Goal: Information Seeking & Learning: Learn about a topic

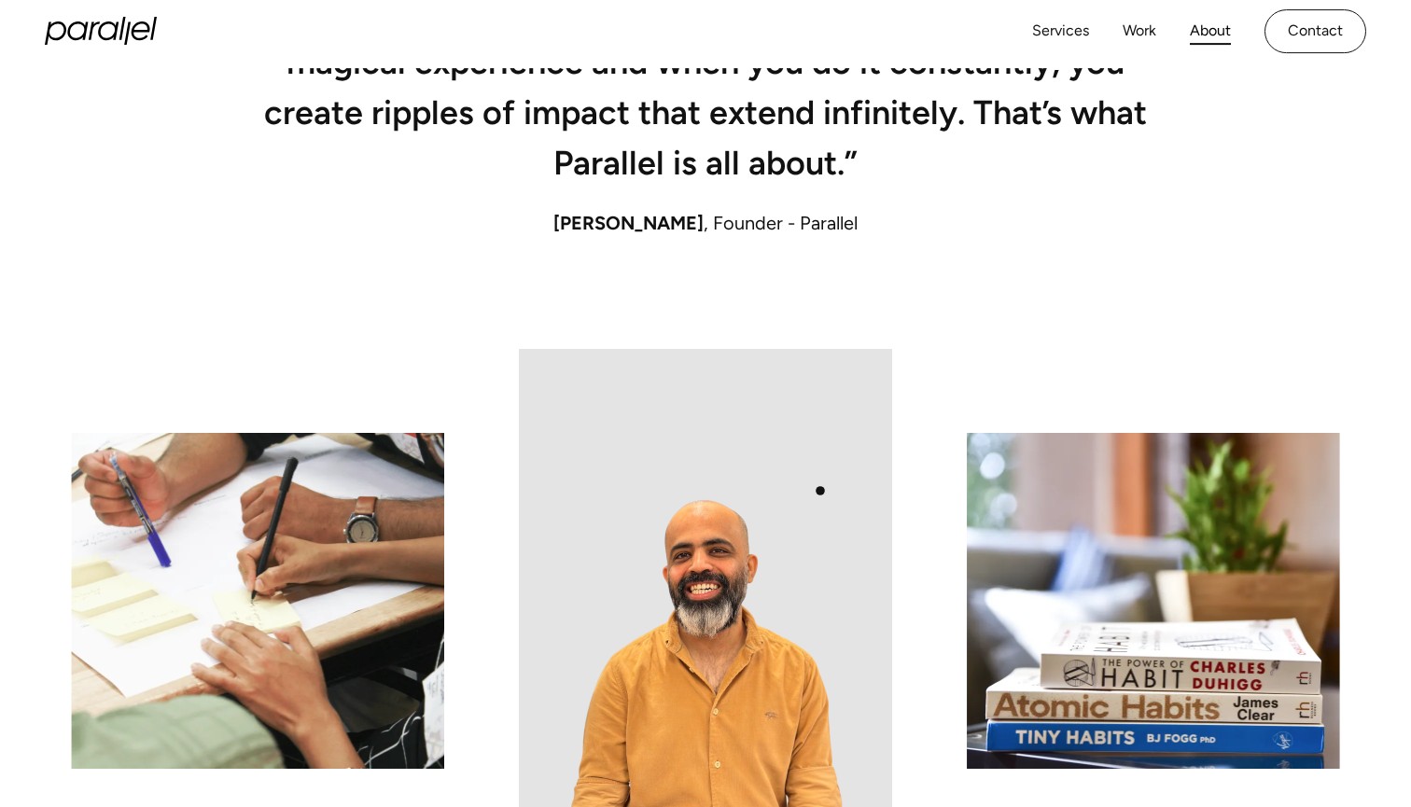
scroll to position [496, 0]
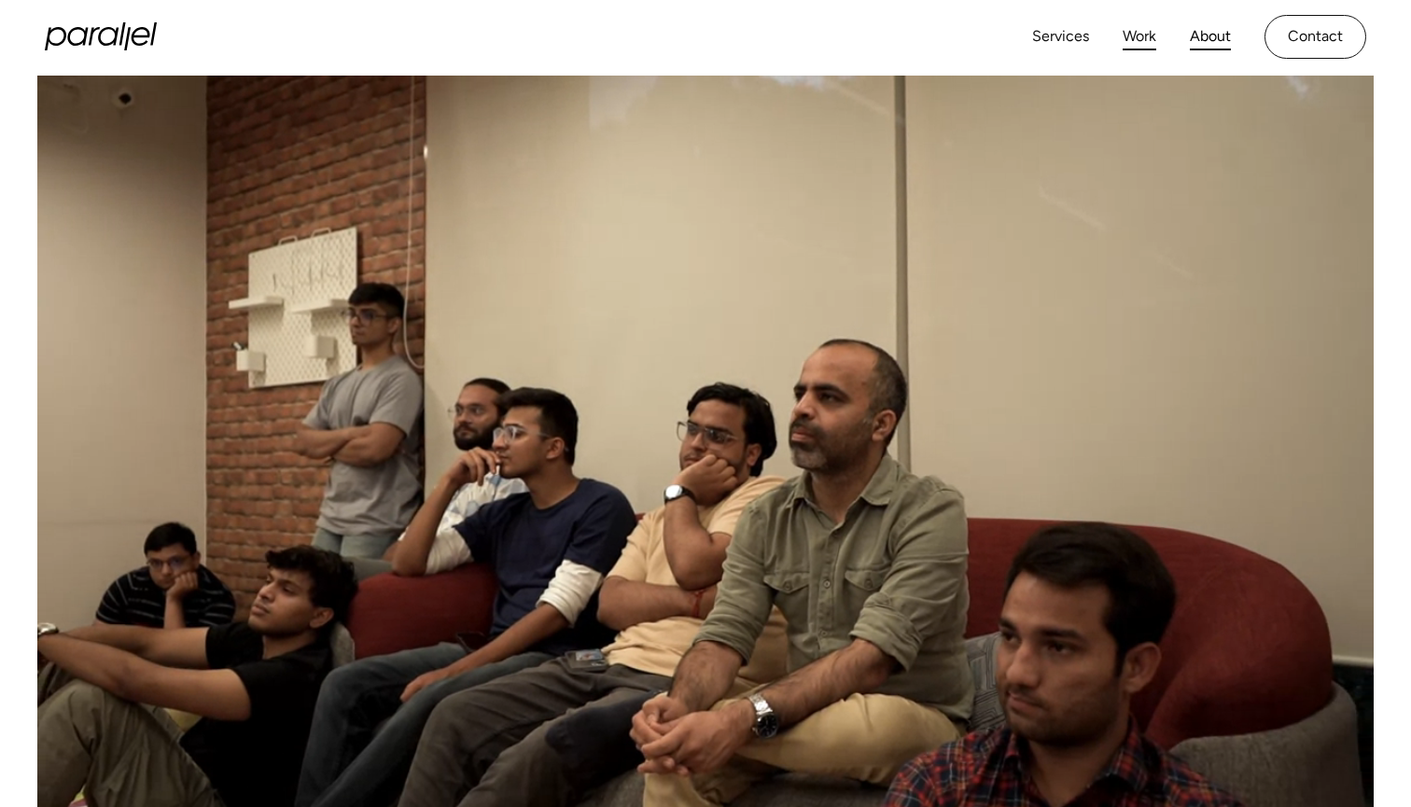
click at [1150, 30] on link "Work" at bounding box center [1139, 36] width 34 height 27
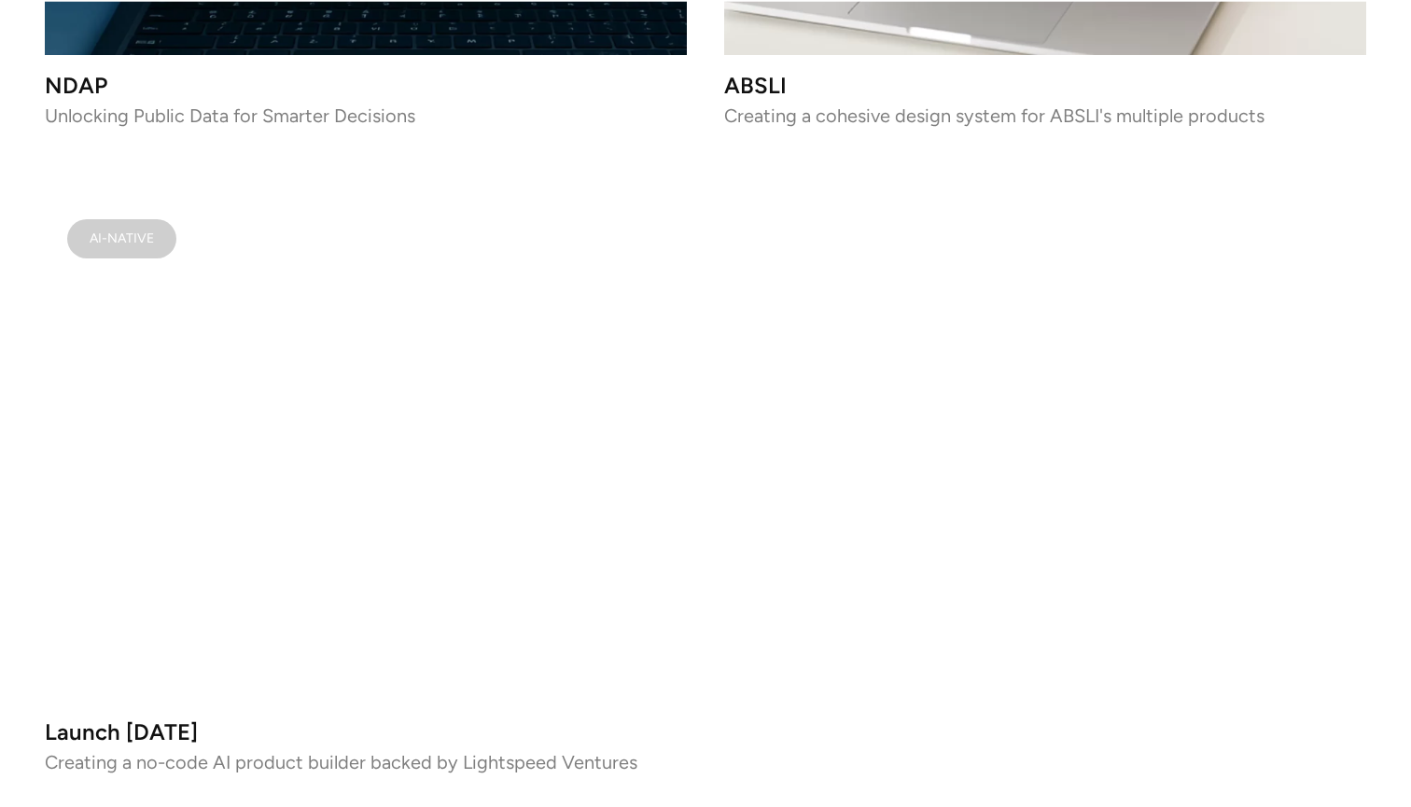
scroll to position [11736, 0]
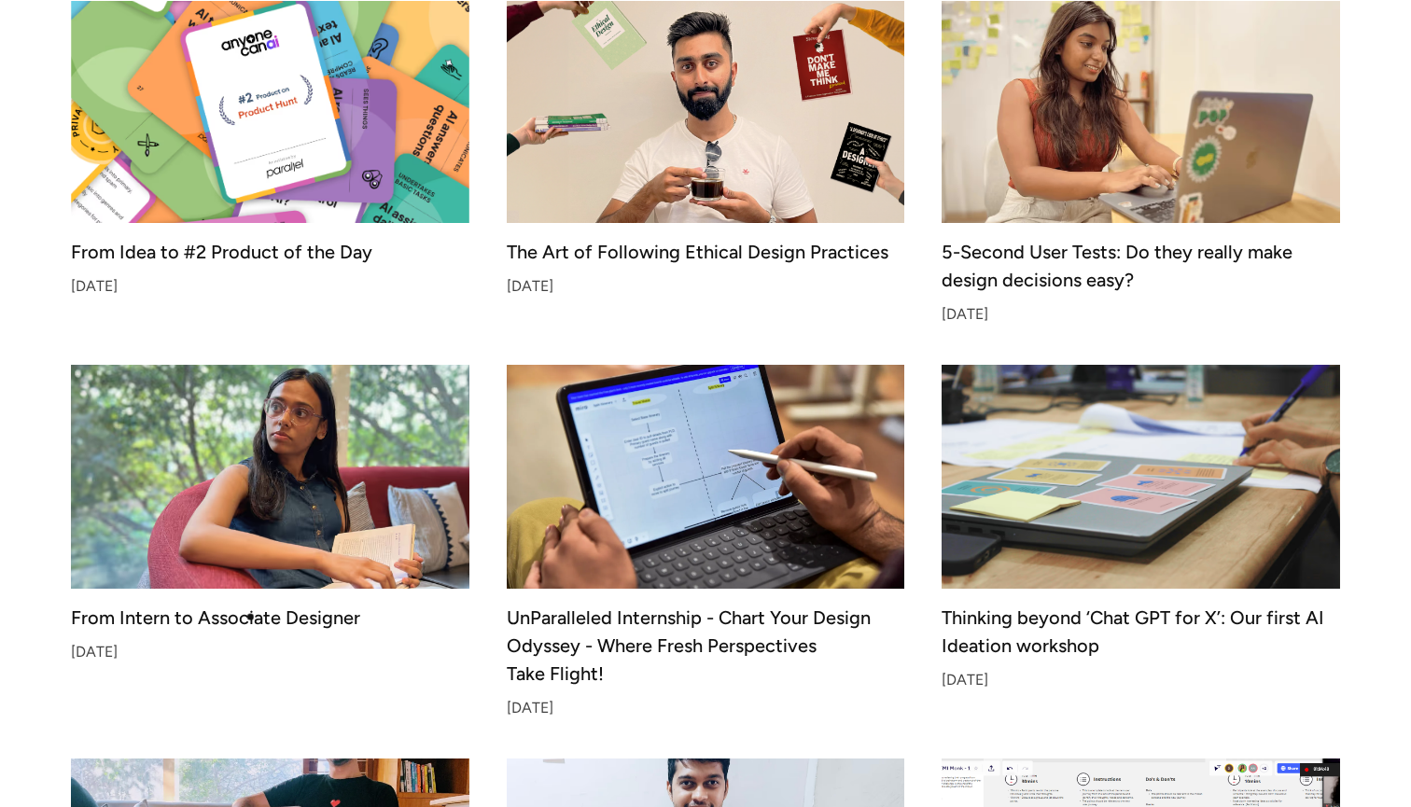
scroll to position [1341, 0]
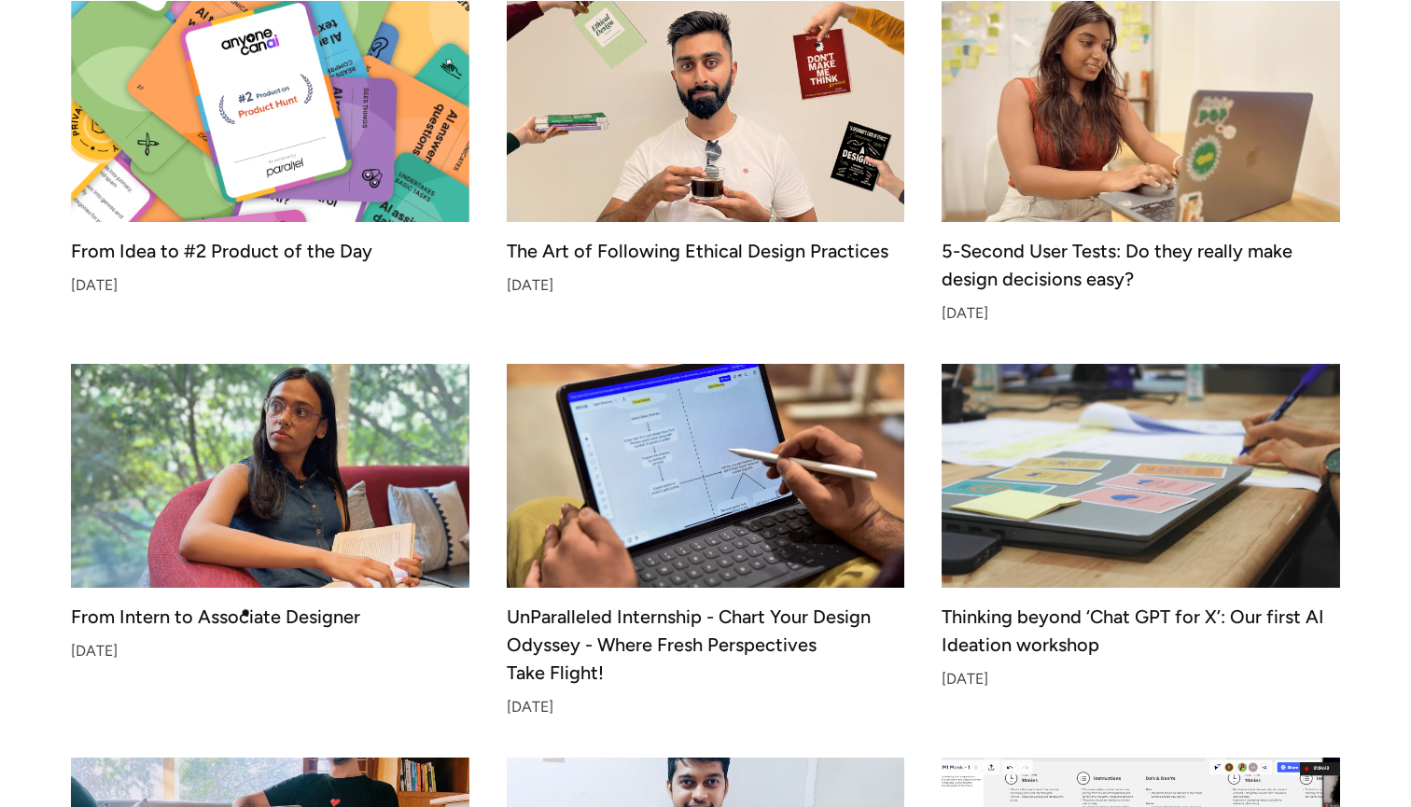
click at [245, 613] on div "From Intern to Associate Designer" at bounding box center [270, 616] width 398 height 13
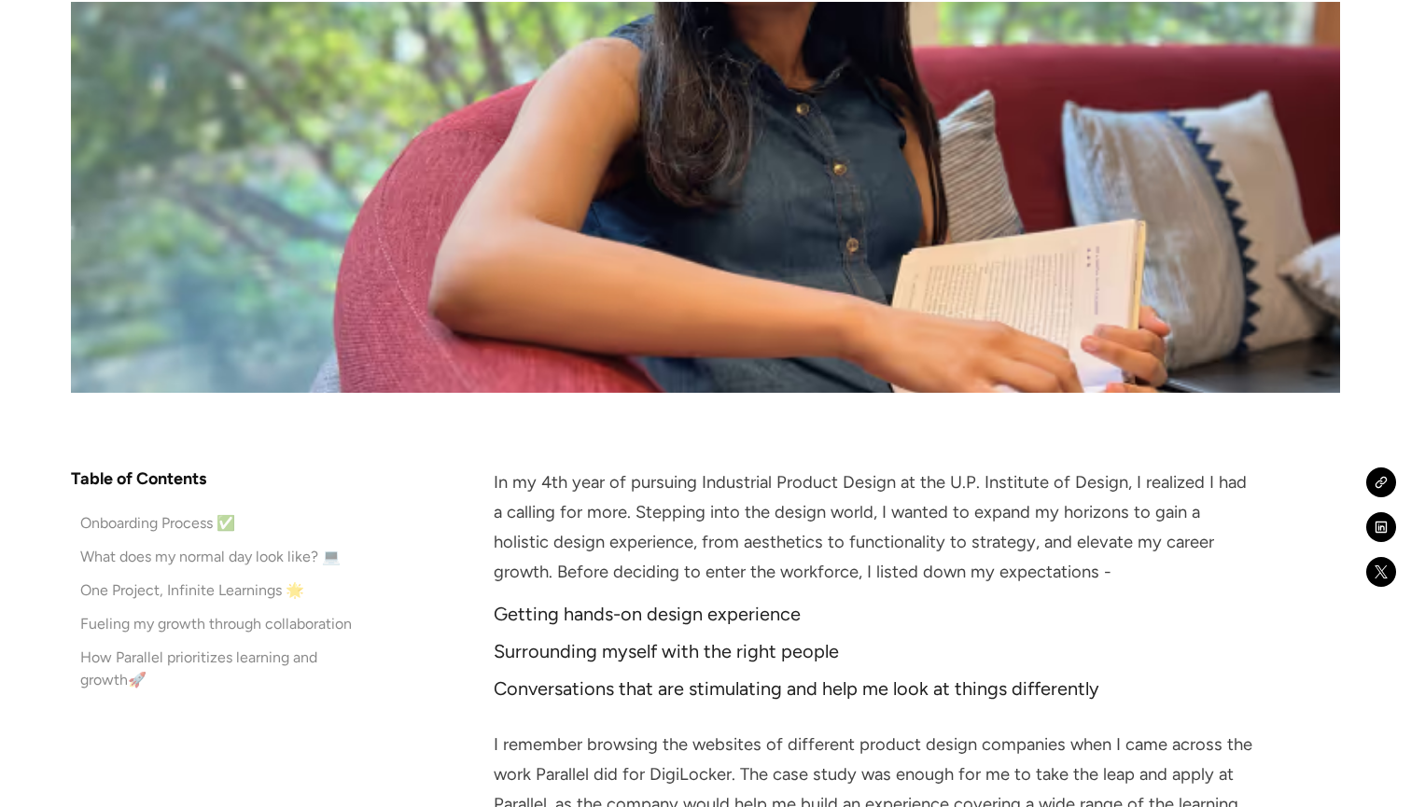
scroll to position [814, 0]
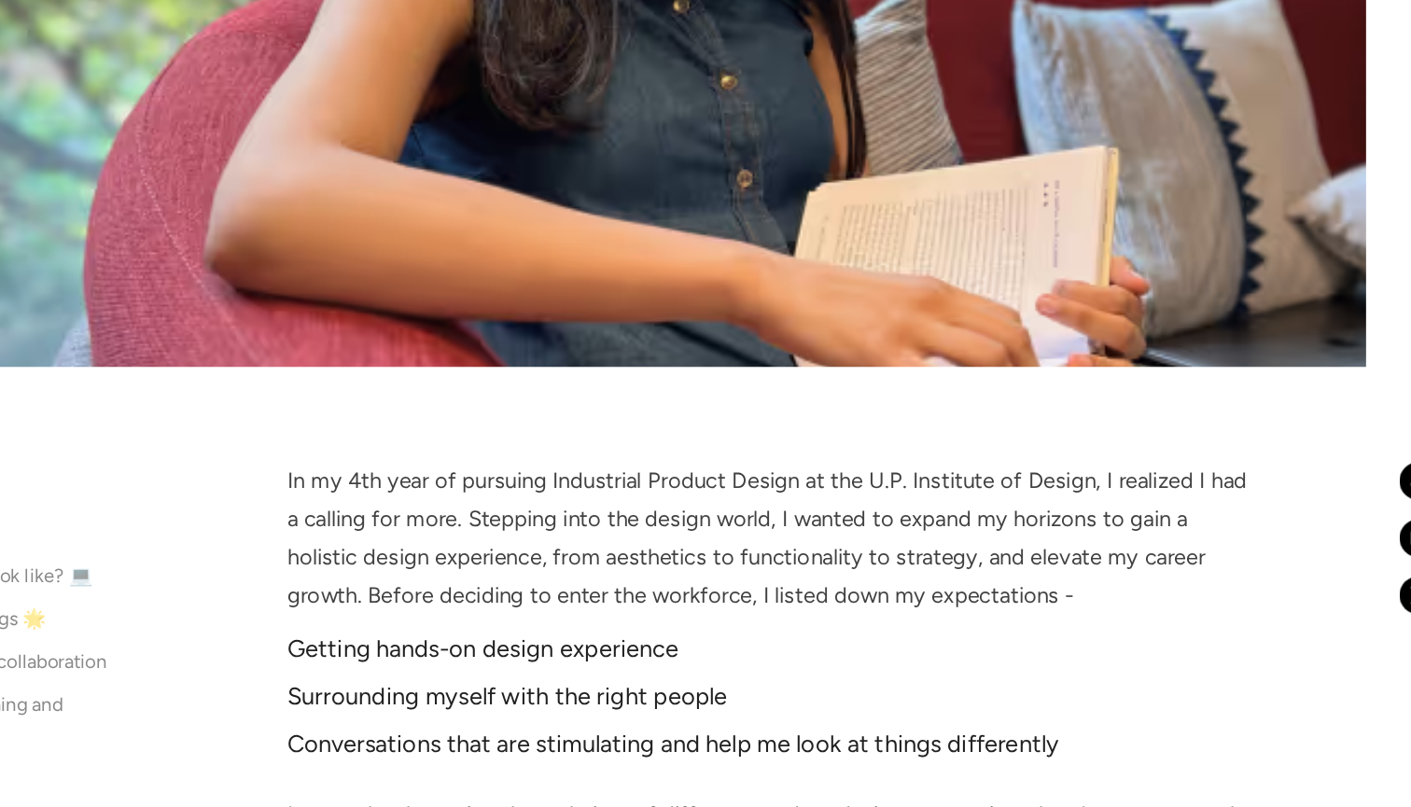
click at [976, 463] on p "In my 4th year of pursuing Industrial Product Design at the U.P. Institute of D…" at bounding box center [874, 523] width 760 height 120
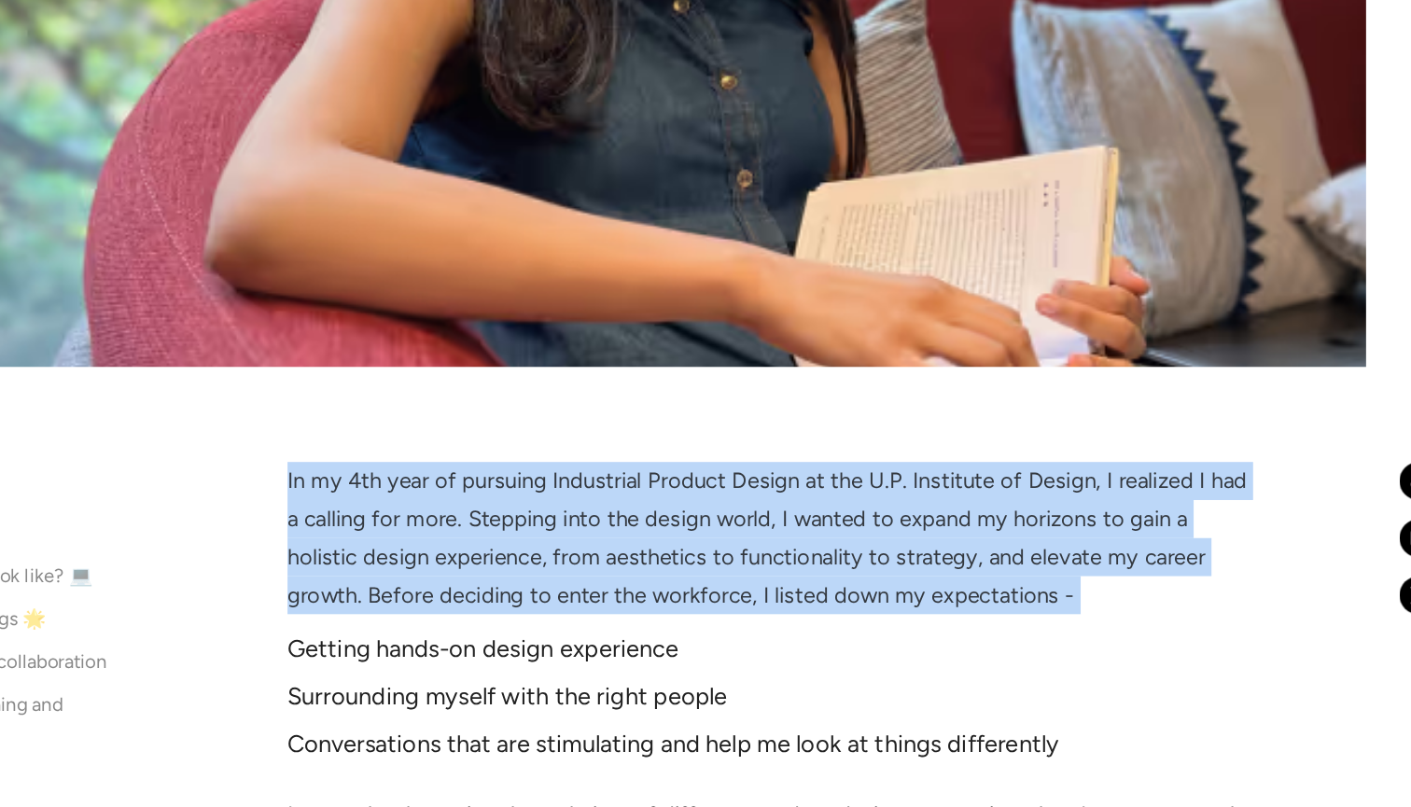
click at [972, 463] on p "In my 4th year of pursuing Industrial Product Design at the U.P. Institute of D…" at bounding box center [874, 523] width 760 height 120
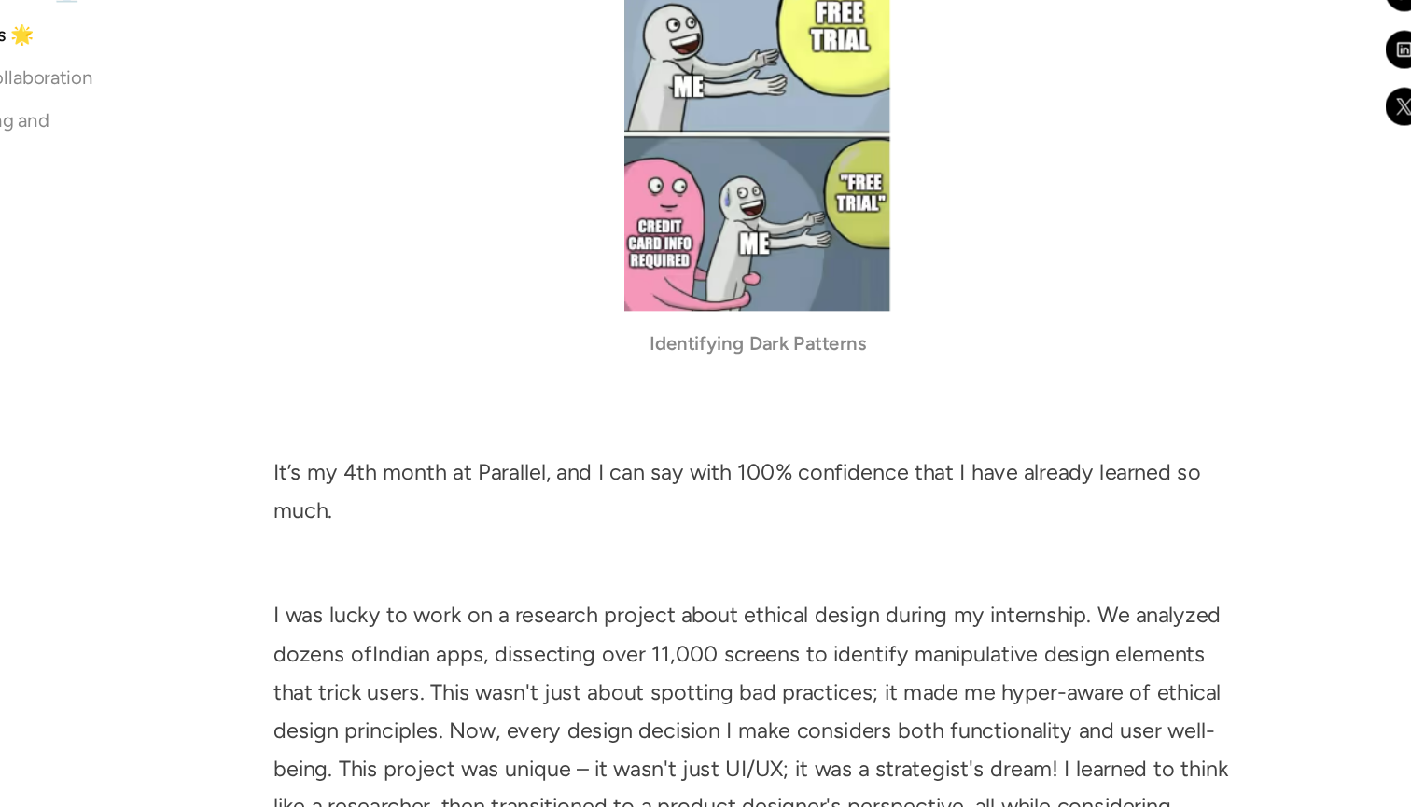
scroll to position [2237, 0]
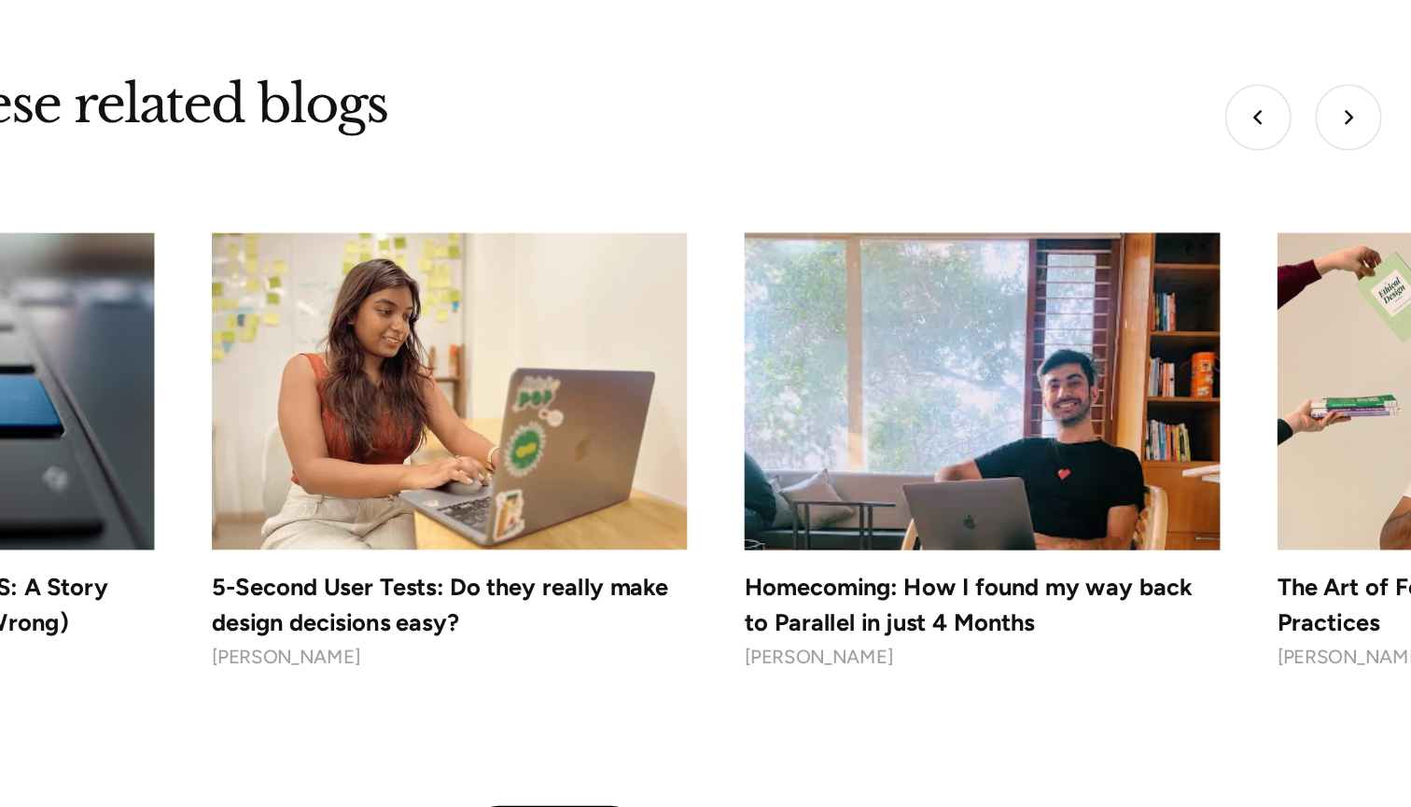
scroll to position [6266, 0]
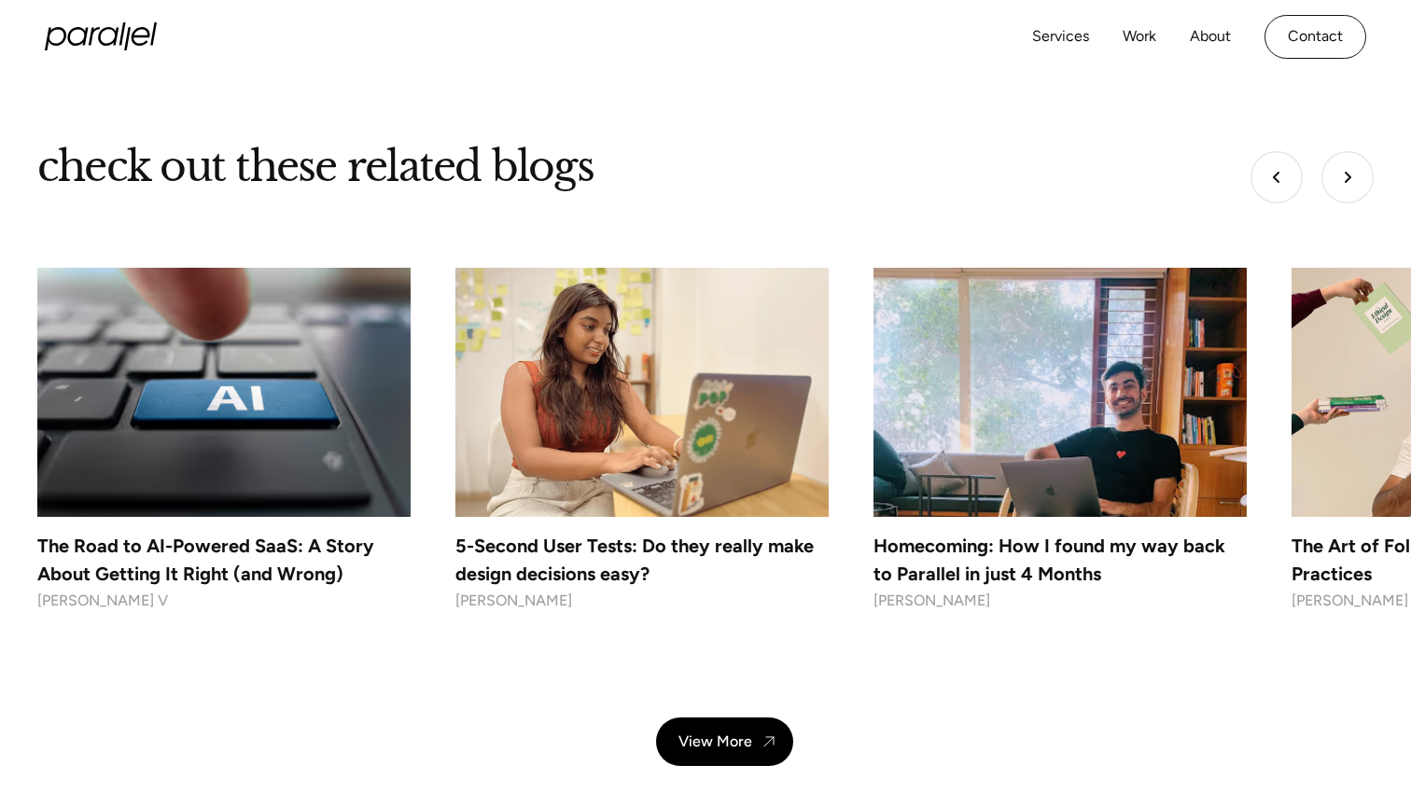
click at [578, 534] on h4 "5-Second User Tests: Do they really make design decisions easy?" at bounding box center [641, 560] width 373 height 56
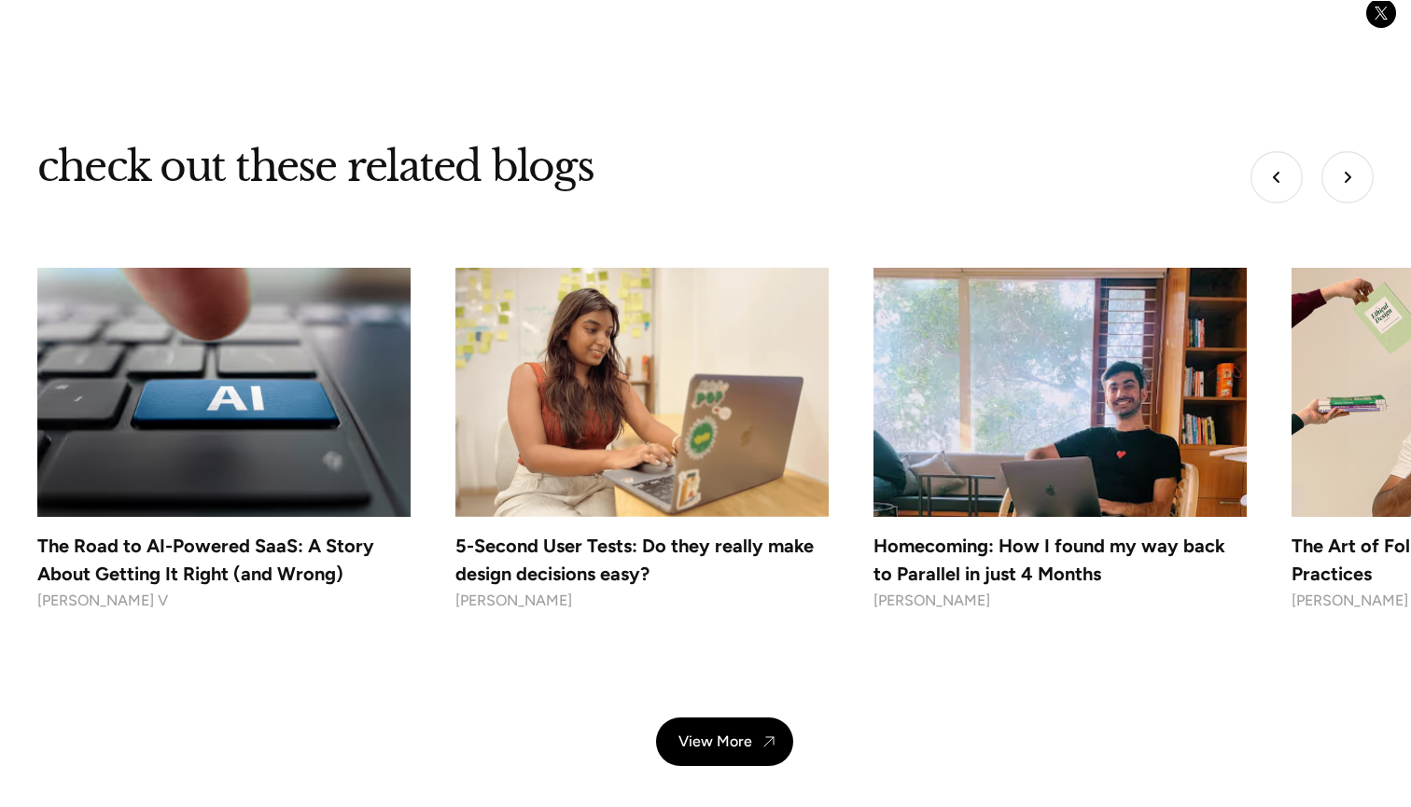
click at [1357, 158] on img "Next slide" at bounding box center [1347, 177] width 52 height 52
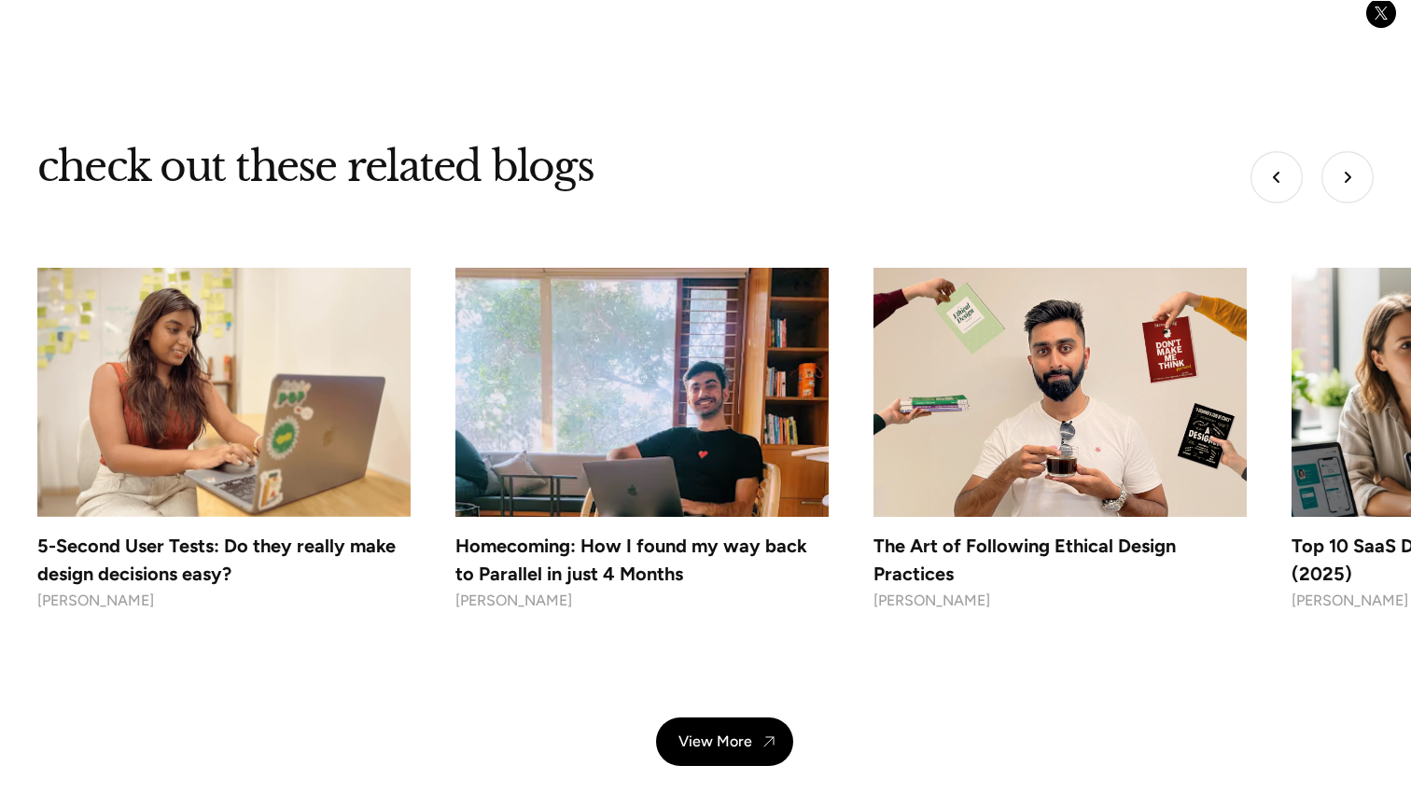
click at [1353, 158] on img "Next slide" at bounding box center [1347, 177] width 52 height 52
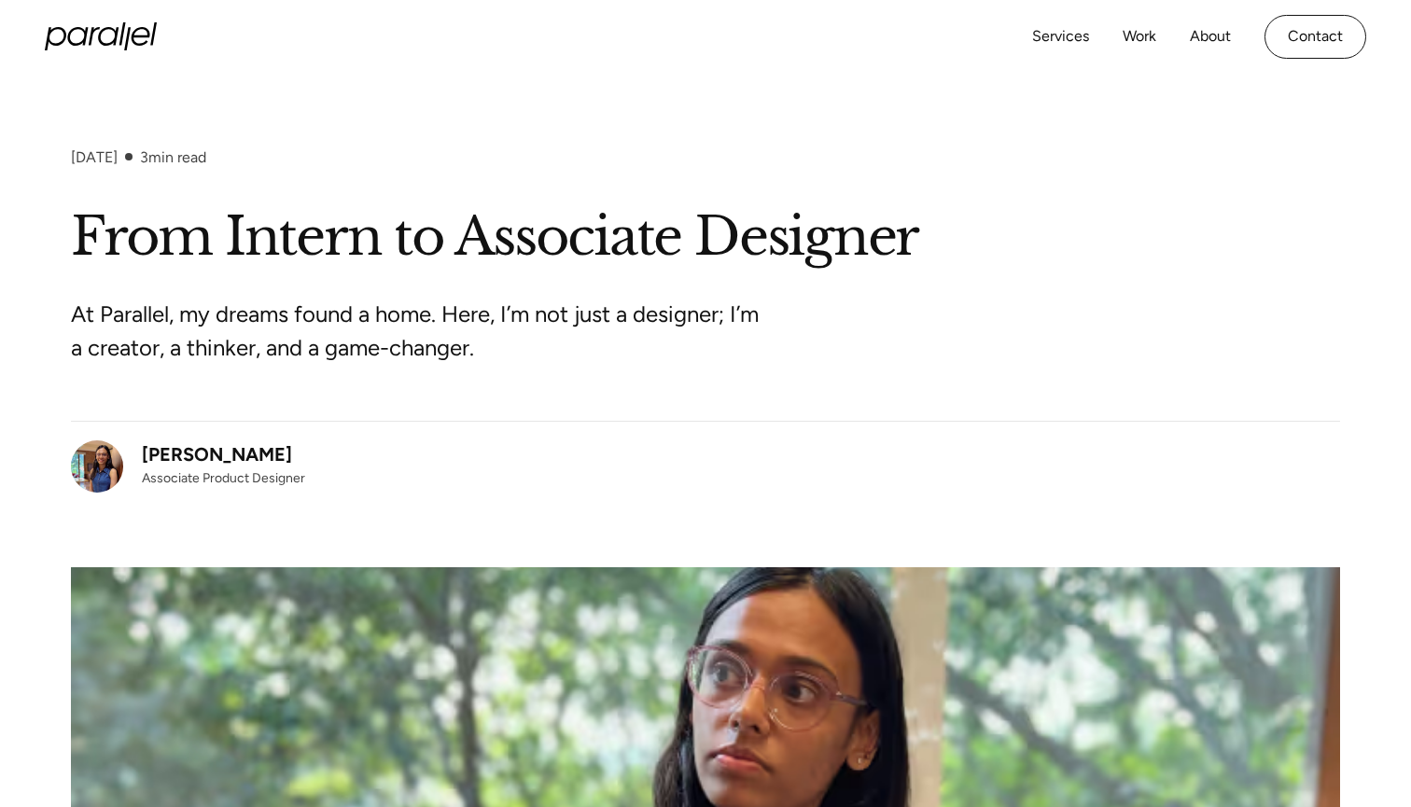
scroll to position [0, 0]
click at [45, 353] on div "June 4, 2024 3 min read From Intern to Associate Designer At Parallel, my dream…" at bounding box center [705, 674] width 1411 height 1053
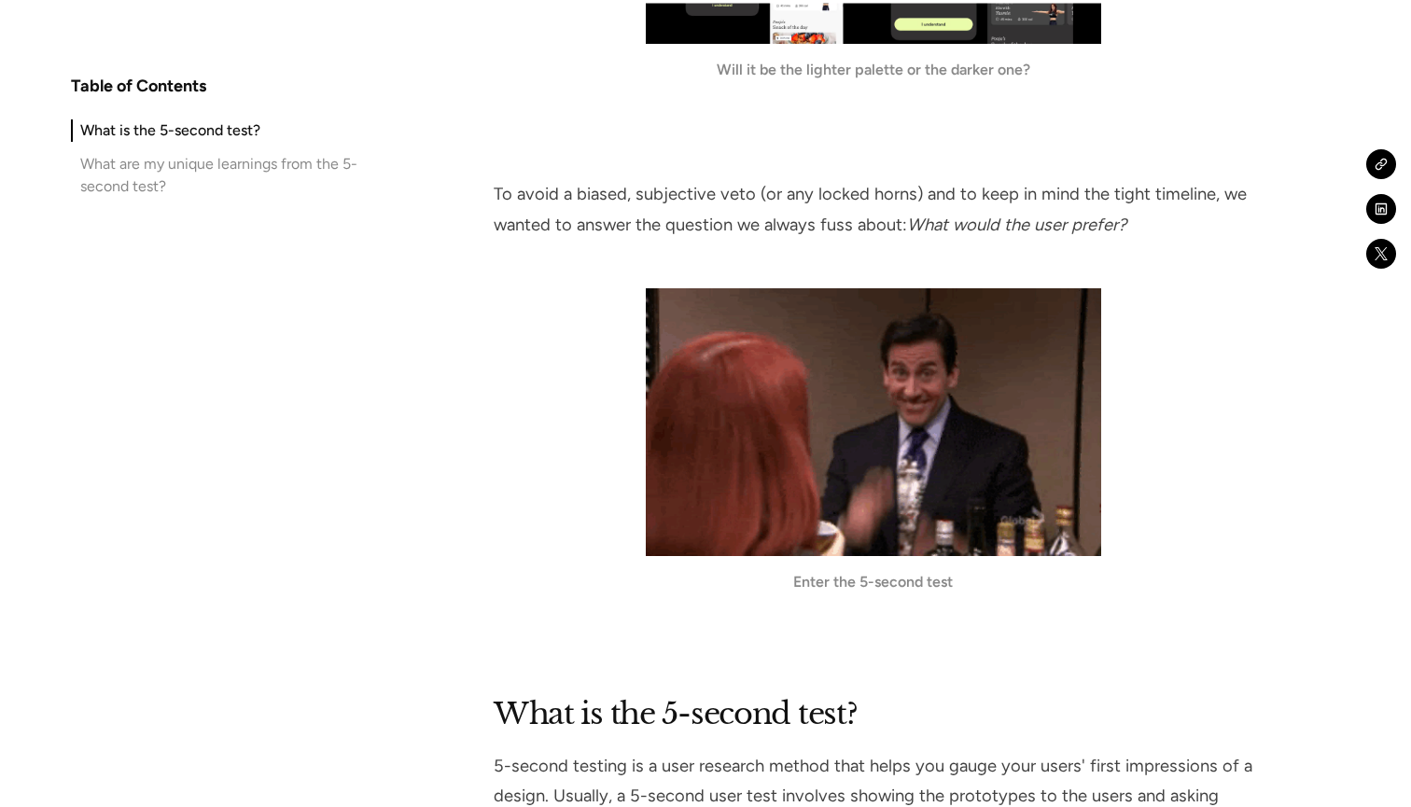
scroll to position [3701, 0]
